Goal: Task Accomplishment & Management: Use online tool/utility

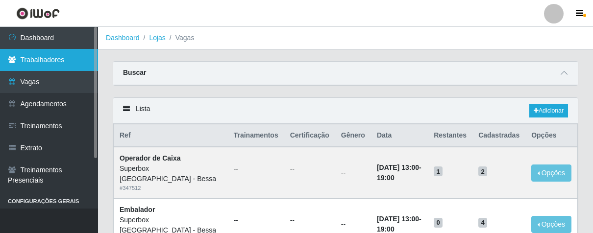
scroll to position [654, 0]
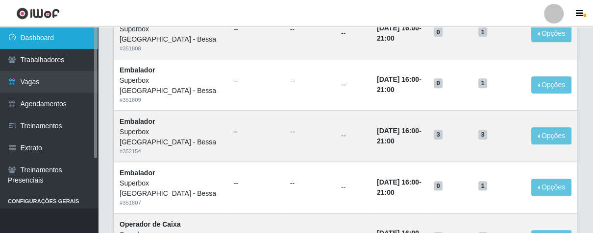
click at [45, 30] on link "Dashboard" at bounding box center [49, 38] width 98 height 22
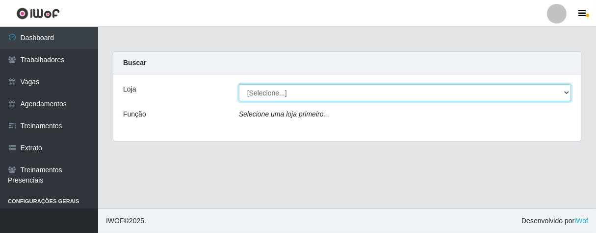
click at [271, 85] on select "[Selecione...] Superbox [GEOGRAPHIC_DATA] - Bessa" at bounding box center [405, 92] width 332 height 17
select select "206"
click at [239, 84] on select "[Selecione...] Superbox [GEOGRAPHIC_DATA] - Bessa" at bounding box center [405, 92] width 332 height 17
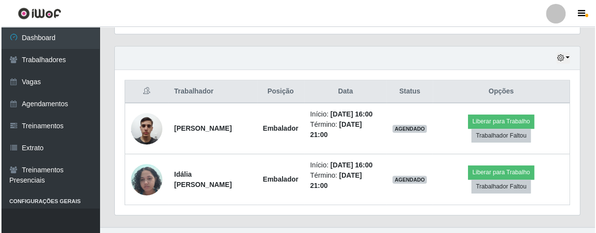
scroll to position [365, 0]
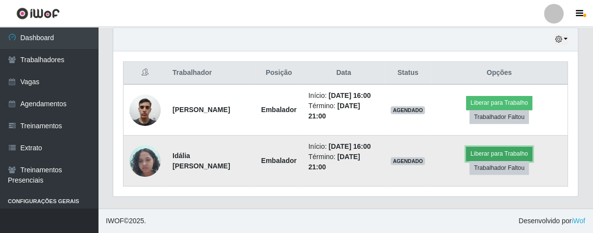
click at [522, 150] on button "Liberar para Trabalho" at bounding box center [499, 154] width 66 height 14
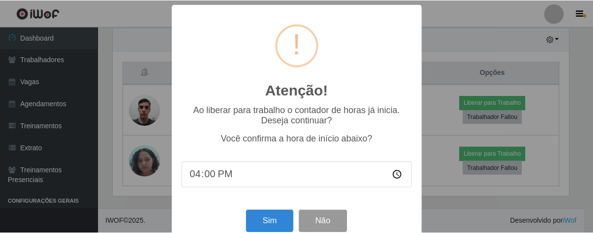
scroll to position [22, 0]
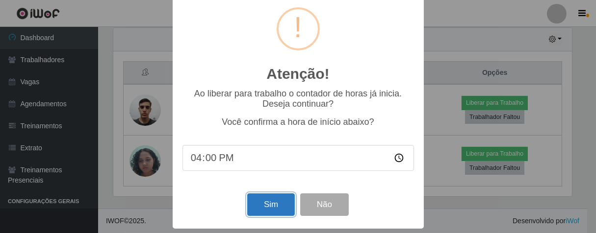
click at [284, 206] on button "Sim" at bounding box center [271, 205] width 48 height 23
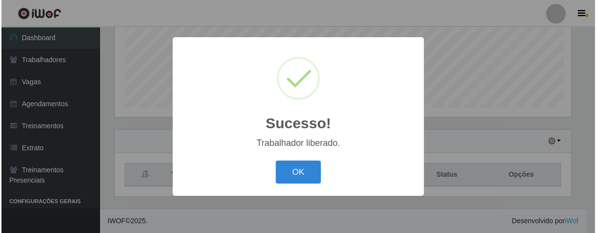
scroll to position [203, 459]
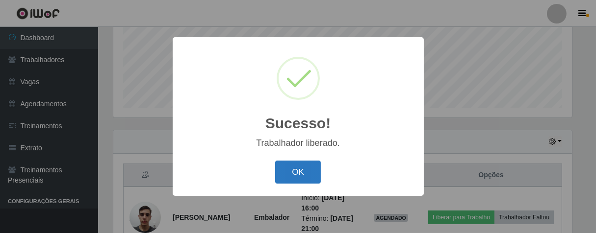
click at [298, 170] on button "OK" at bounding box center [298, 172] width 46 height 23
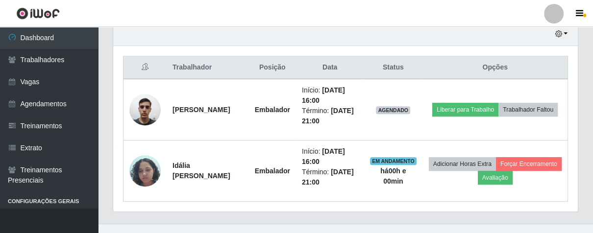
scroll to position [203, 464]
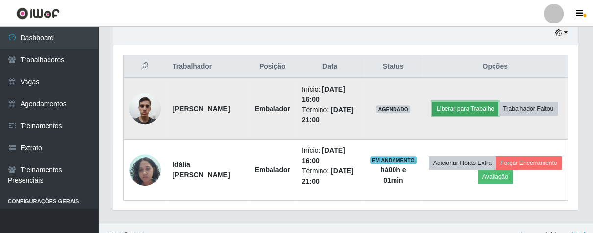
click at [499, 103] on button "Liberar para Trabalho" at bounding box center [466, 109] width 66 height 14
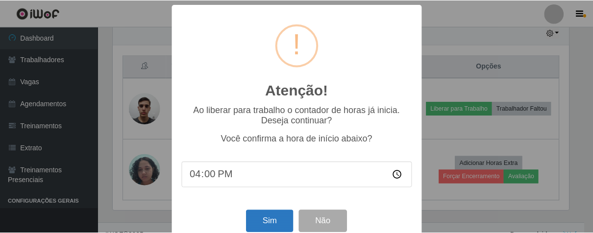
scroll to position [22, 0]
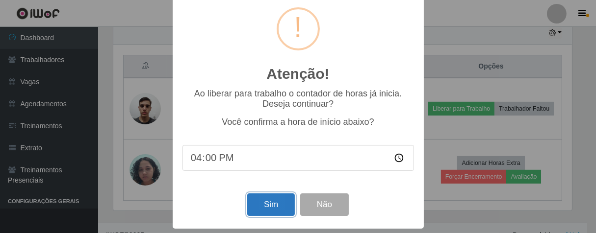
click at [255, 208] on button "Sim" at bounding box center [271, 205] width 48 height 23
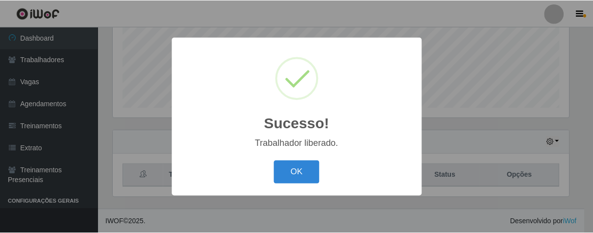
scroll to position [203, 459]
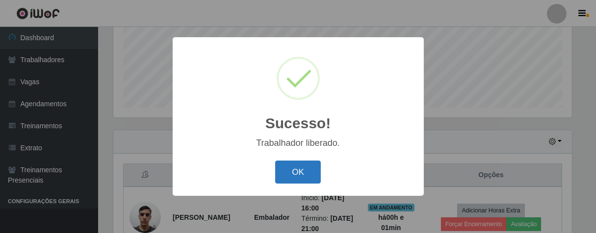
click at [279, 179] on button "OK" at bounding box center [298, 172] width 46 height 23
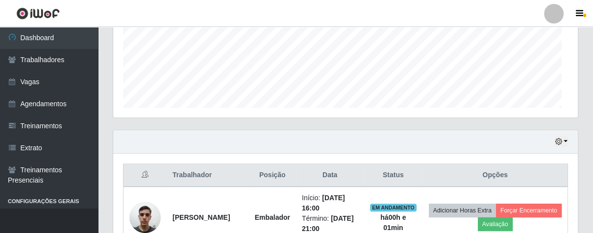
scroll to position [352, 0]
